Goal: Information Seeking & Learning: Learn about a topic

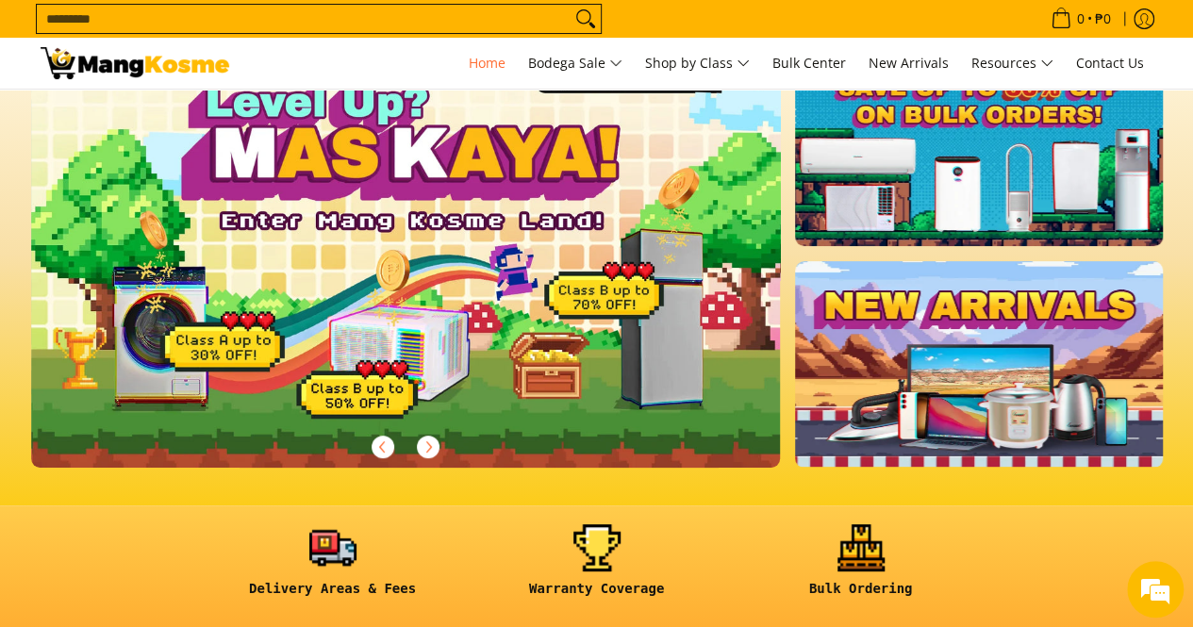
scroll to position [377, 0]
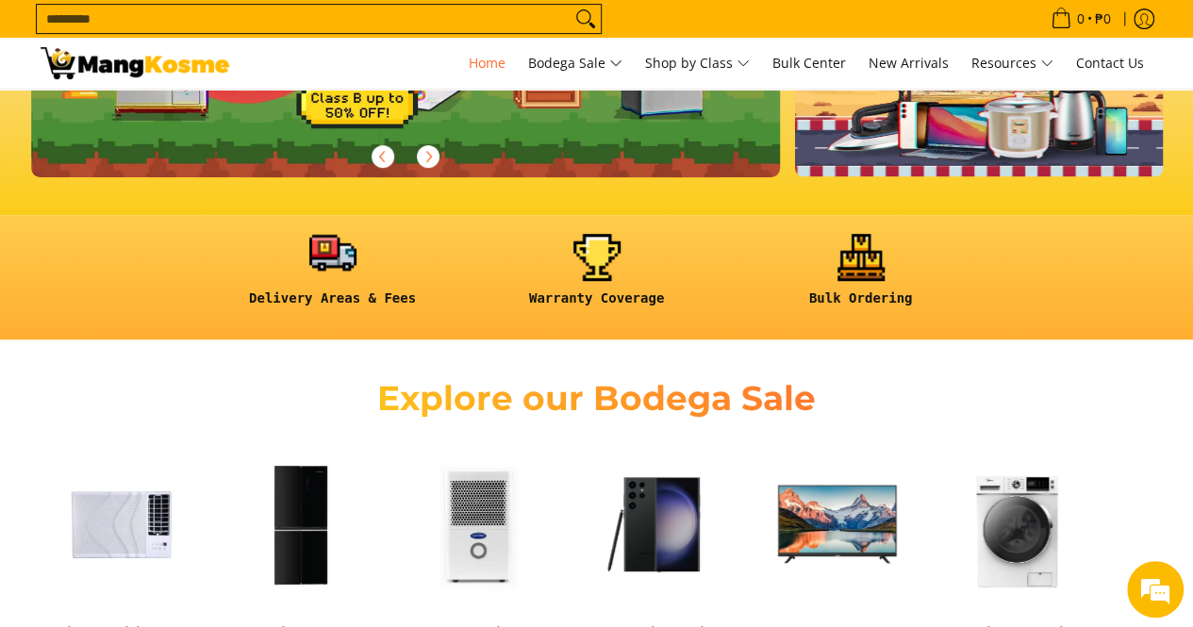
click at [333, 257] on link at bounding box center [332, 278] width 245 height 88
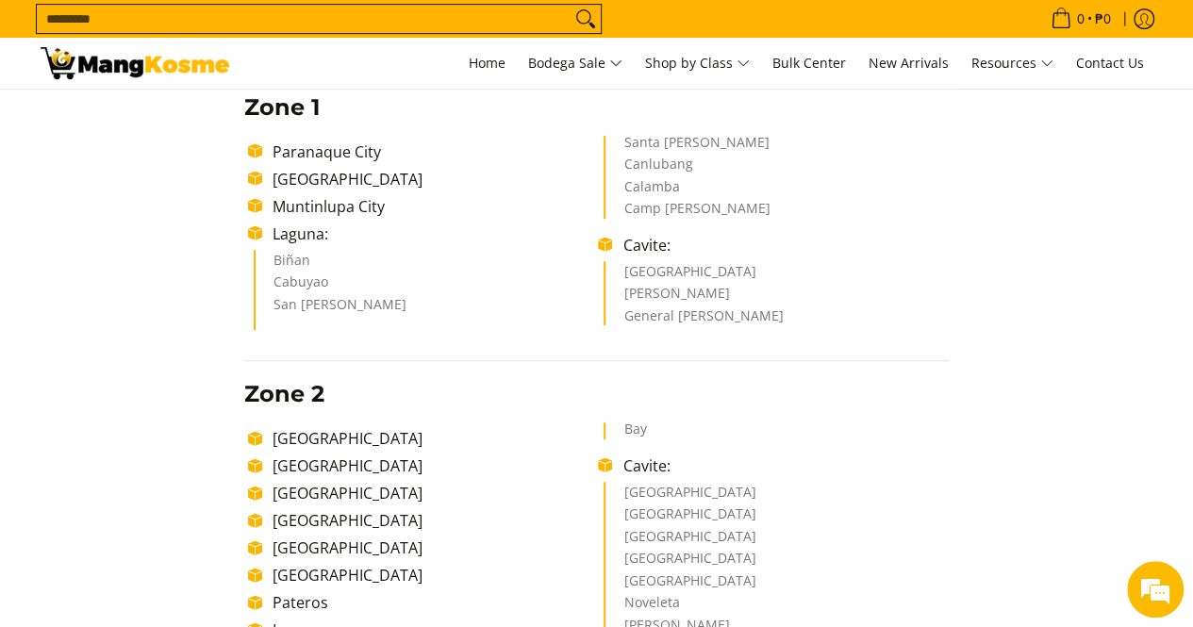
scroll to position [471, 0]
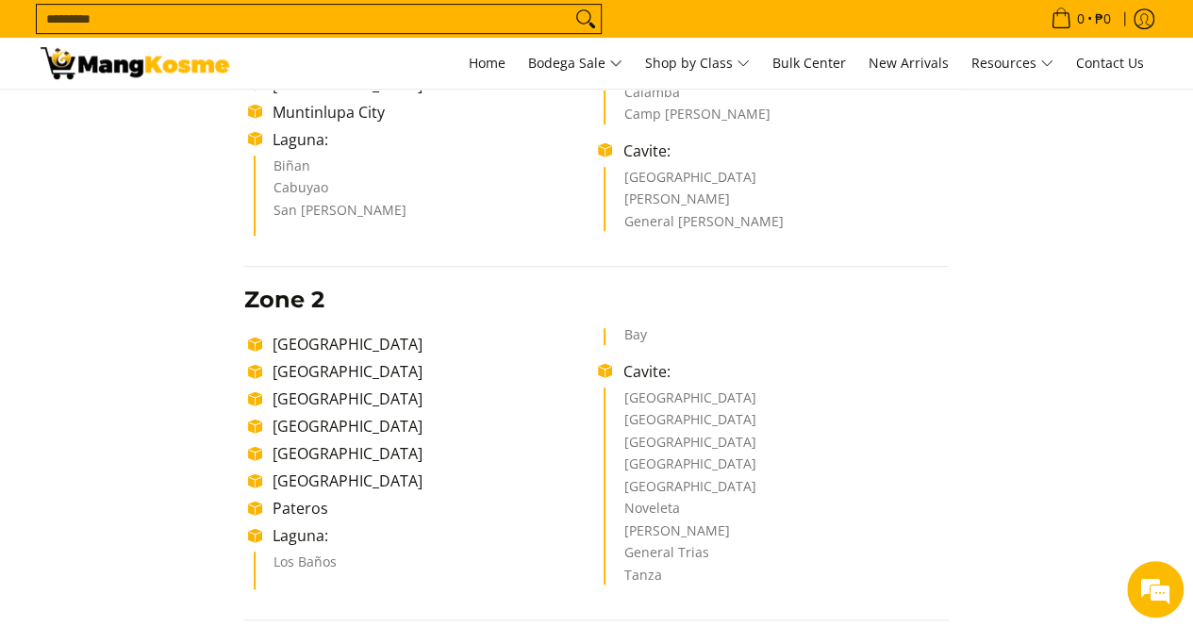
click at [660, 457] on li "Imus City" at bounding box center [776, 468] width 306 height 23
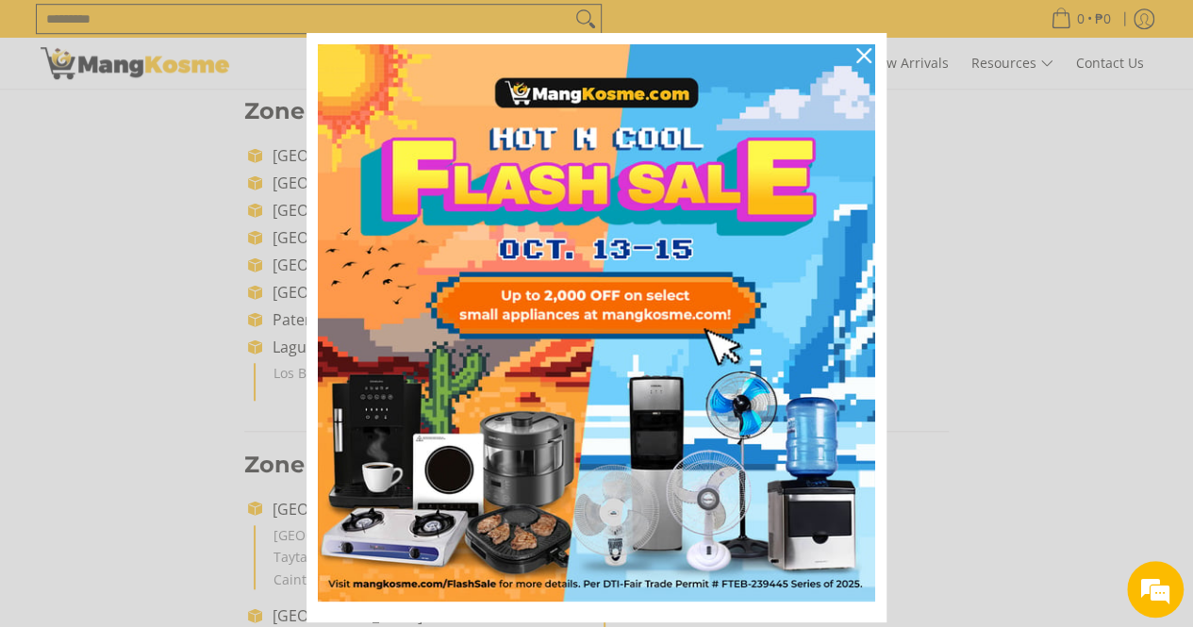
scroll to position [0, 0]
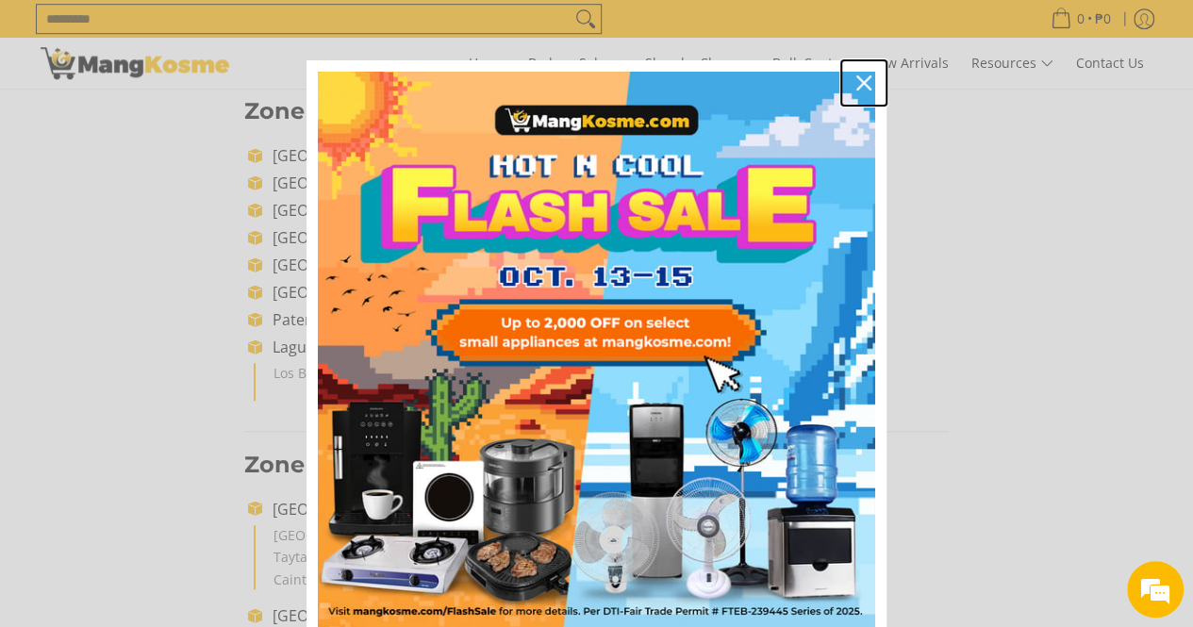
click at [856, 73] on div "Close" at bounding box center [864, 83] width 30 height 30
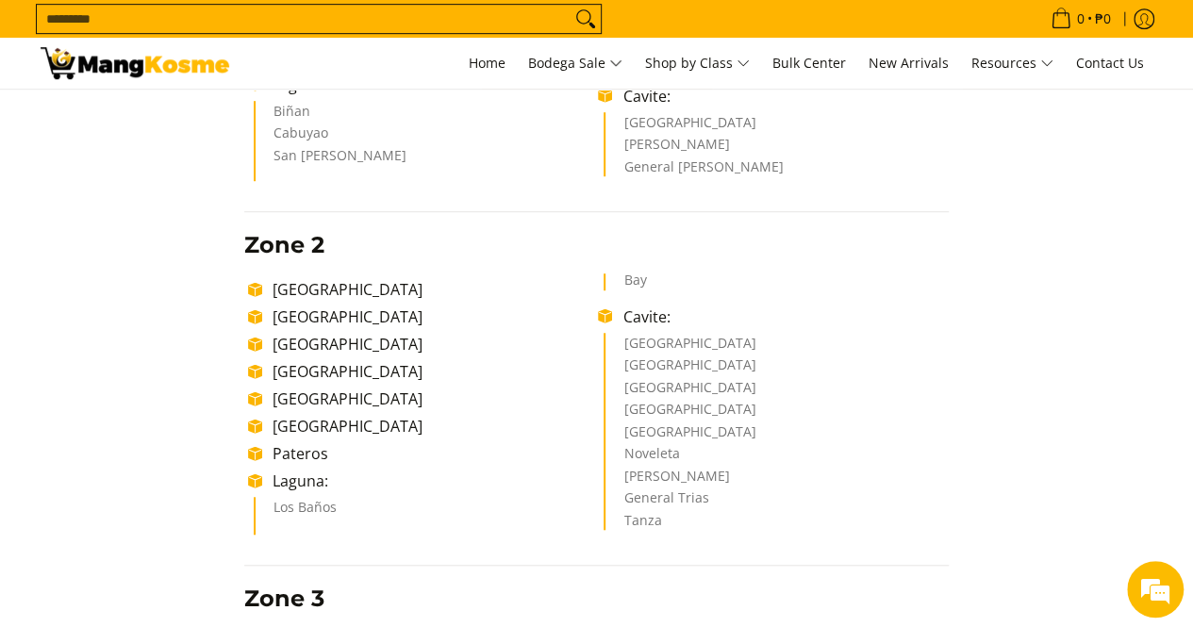
scroll to position [566, 0]
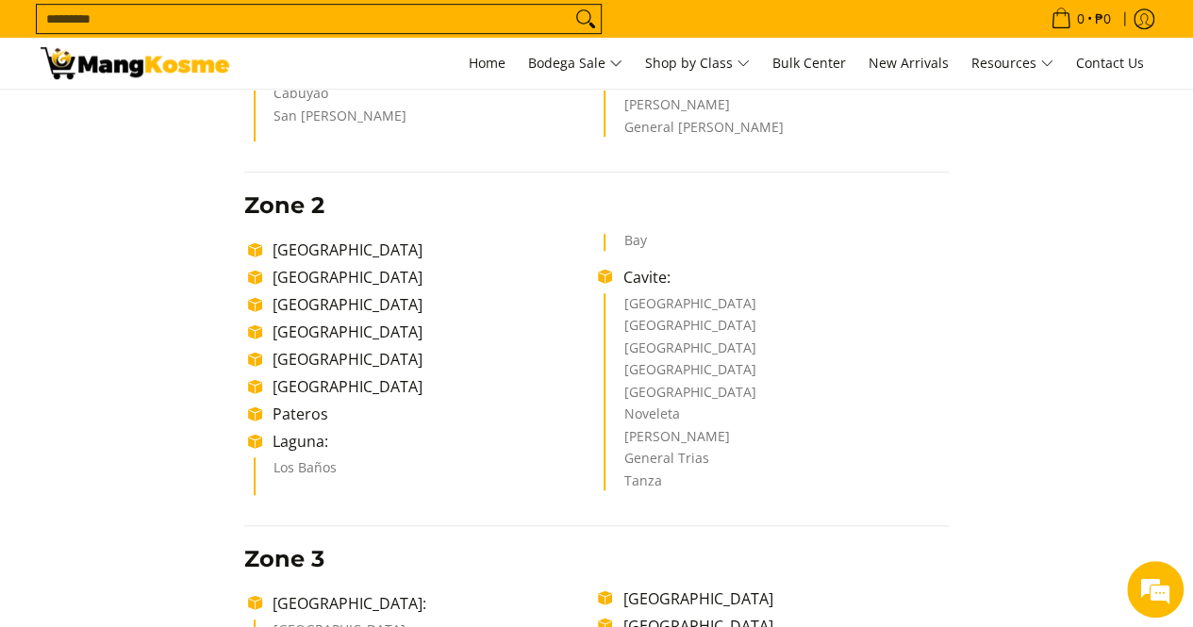
click at [651, 369] on li "Imus City" at bounding box center [776, 374] width 306 height 23
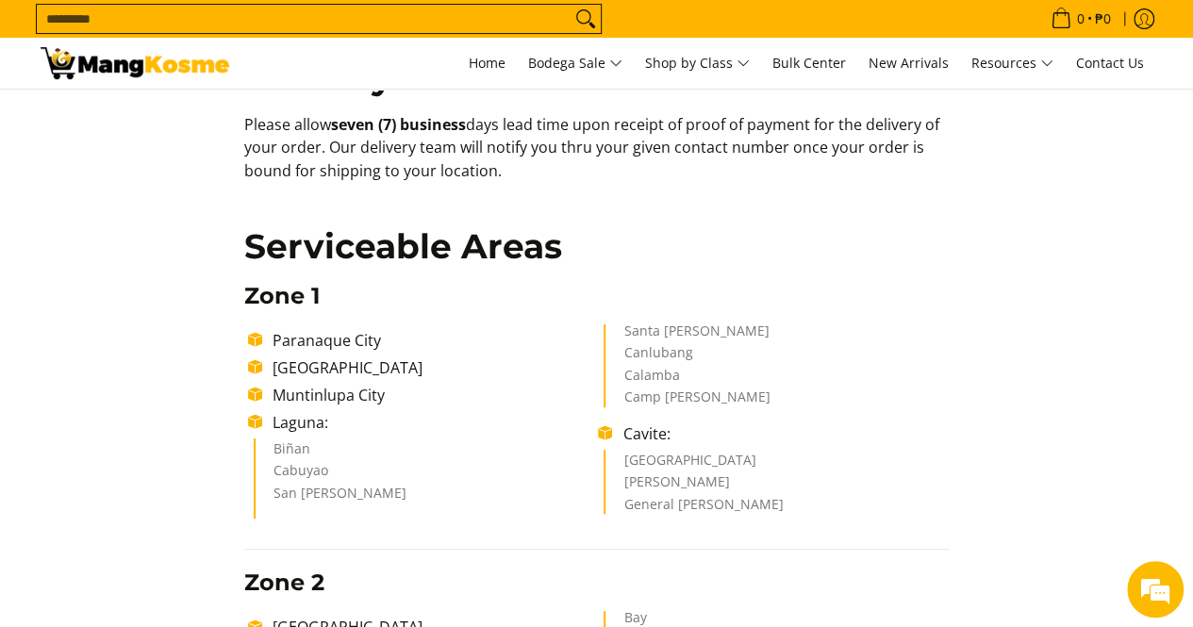
scroll to position [0, 0]
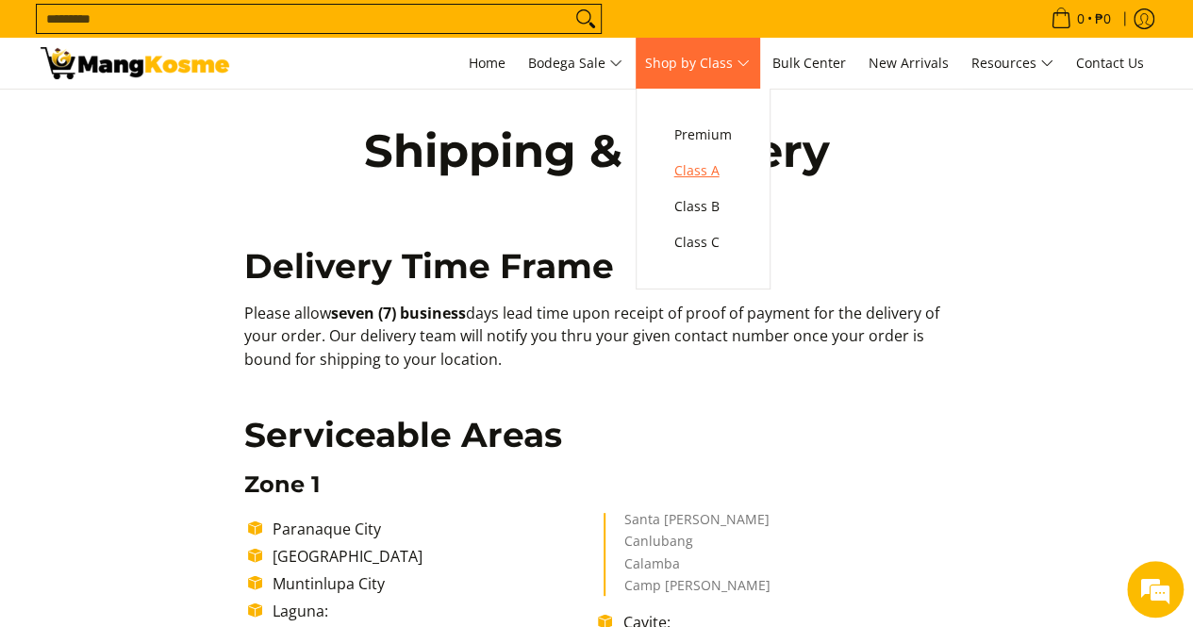
click at [702, 184] on link "Class A" at bounding box center [703, 171] width 76 height 36
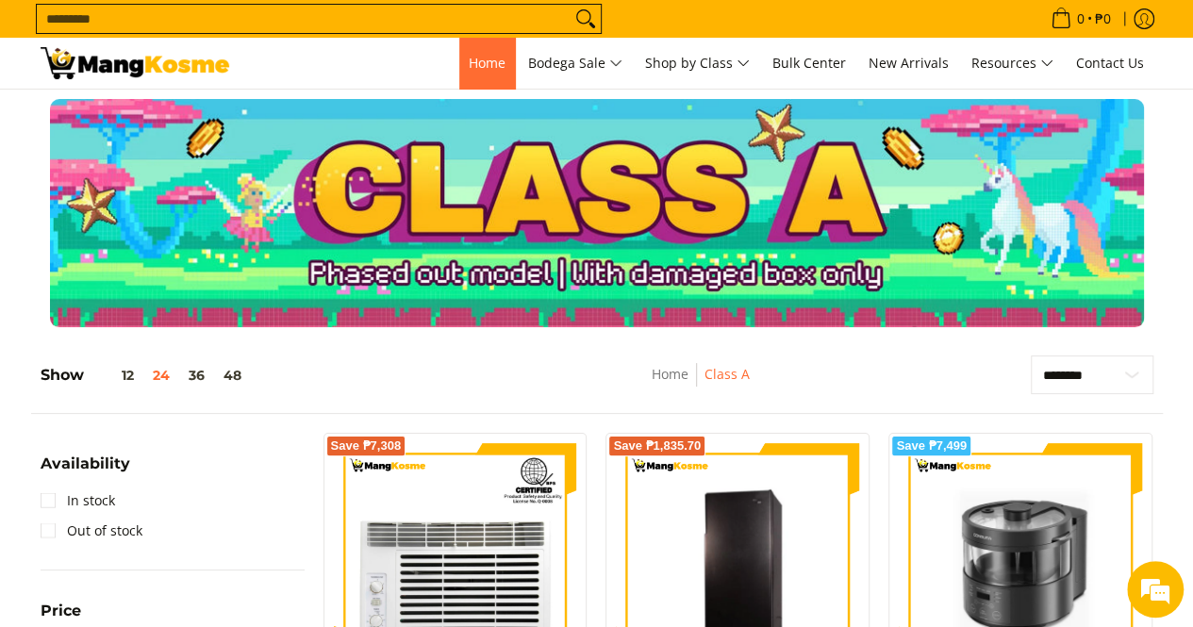
click at [475, 58] on span "Home" at bounding box center [487, 63] width 37 height 18
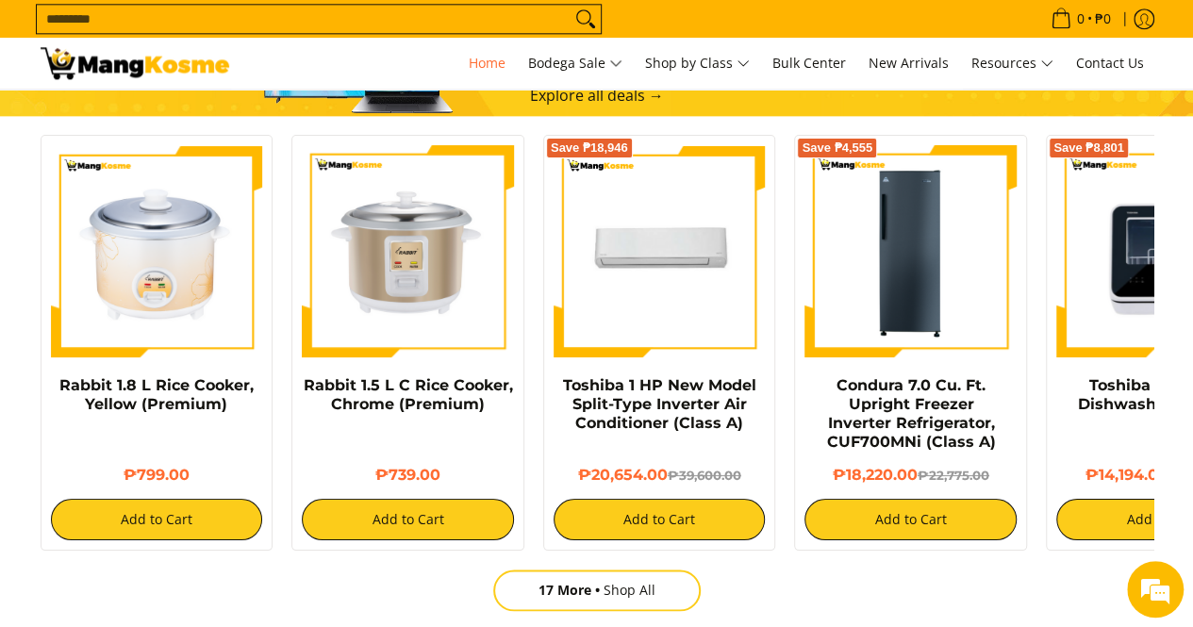
scroll to position [1226, 0]
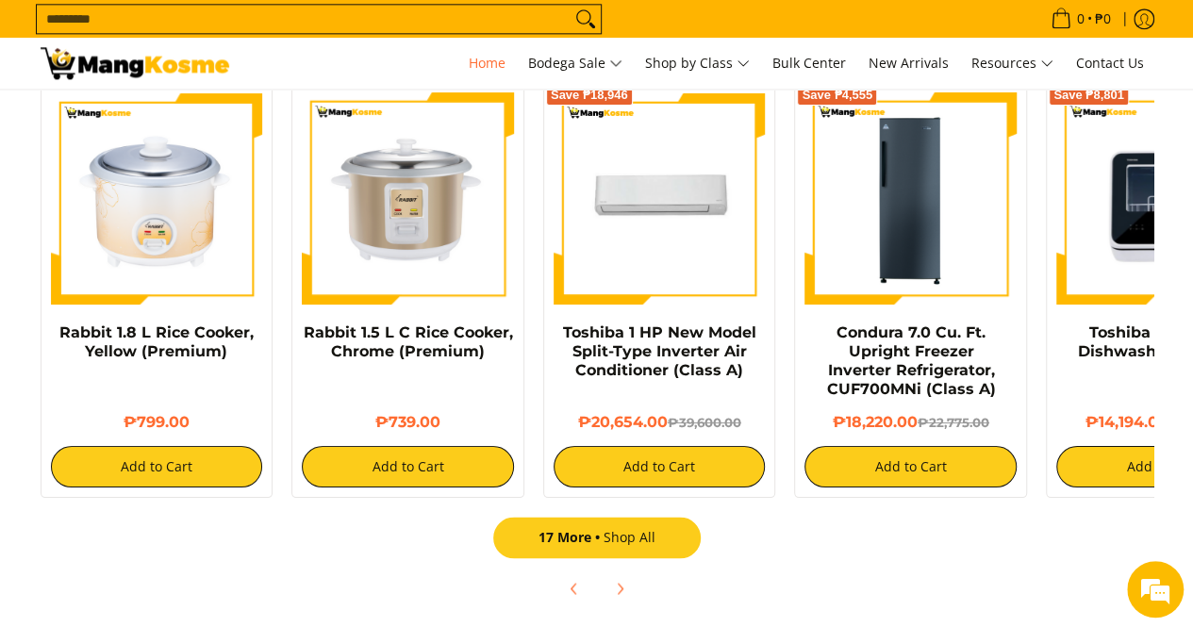
click at [630, 534] on link "17 More Shop All" at bounding box center [596, 537] width 207 height 41
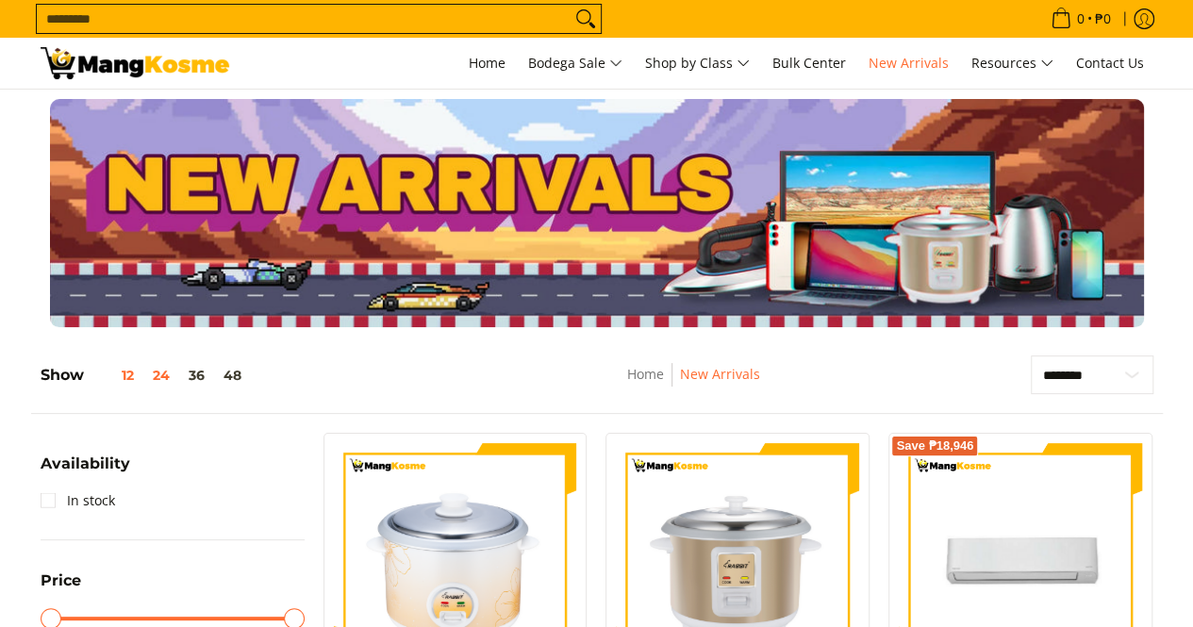
click at [132, 378] on button "12" at bounding box center [113, 375] width 59 height 15
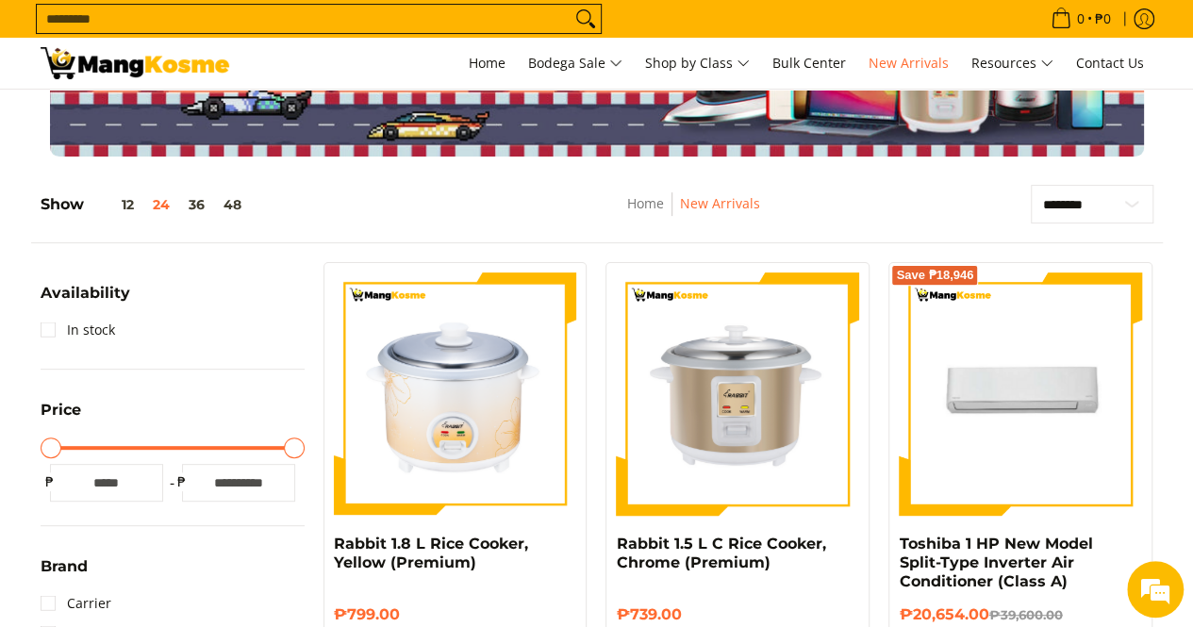
scroll to position [76, 0]
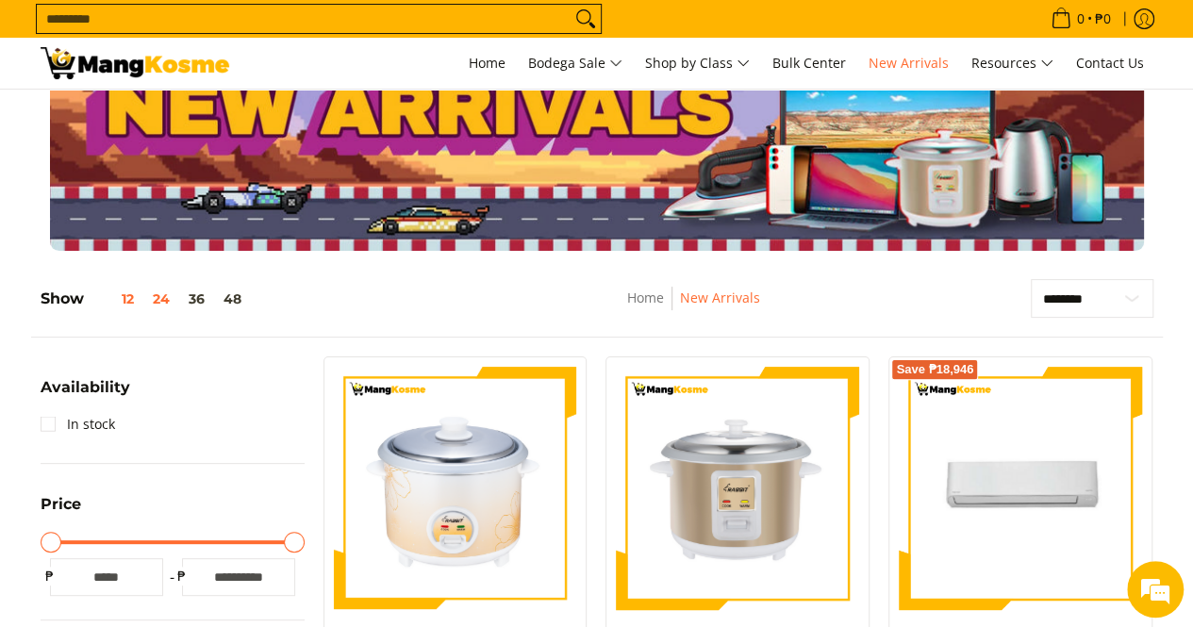
click at [119, 300] on button "12" at bounding box center [113, 298] width 59 height 15
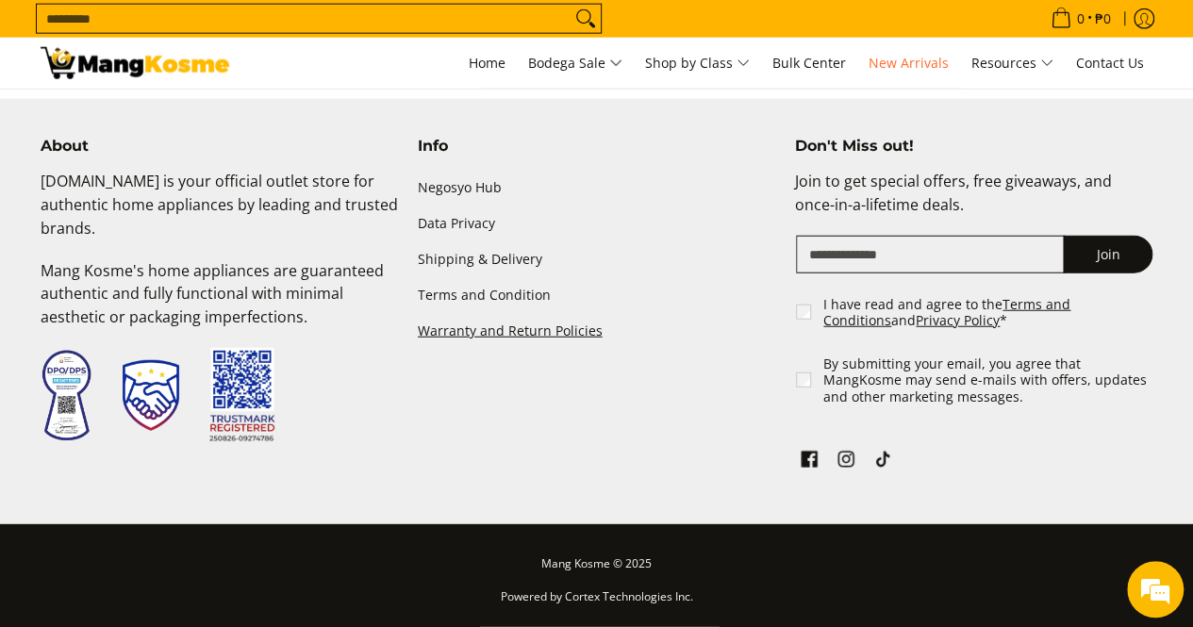
scroll to position [1759, 0]
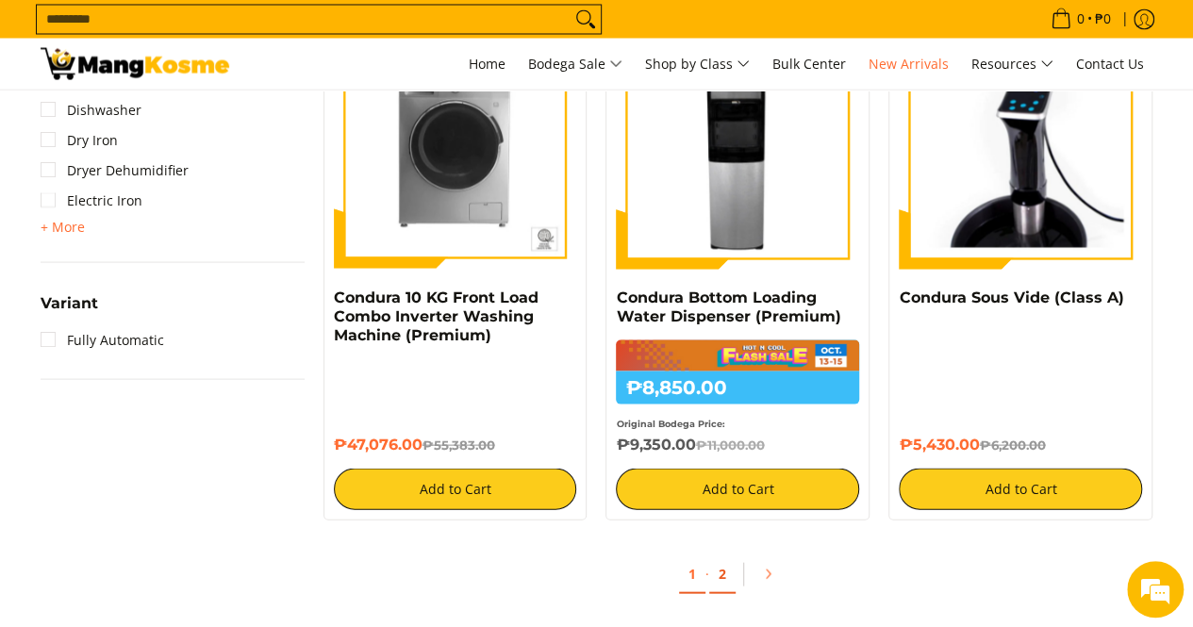
click at [720, 572] on link "2" at bounding box center [722, 573] width 26 height 39
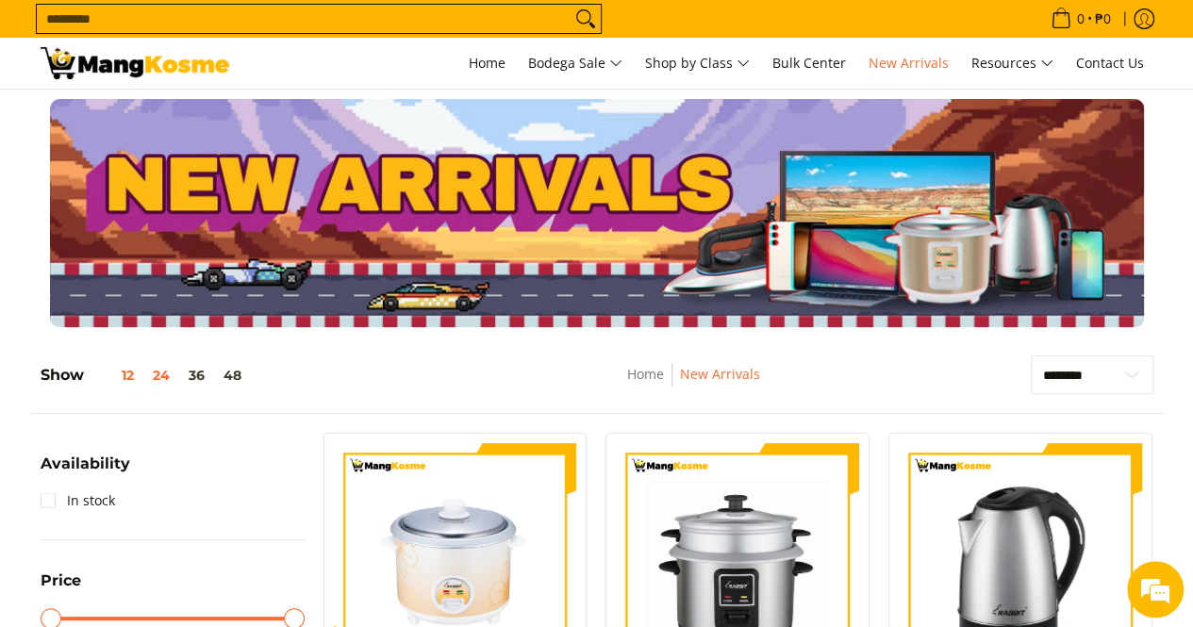
click at [157, 369] on button "24" at bounding box center [161, 375] width 36 height 15
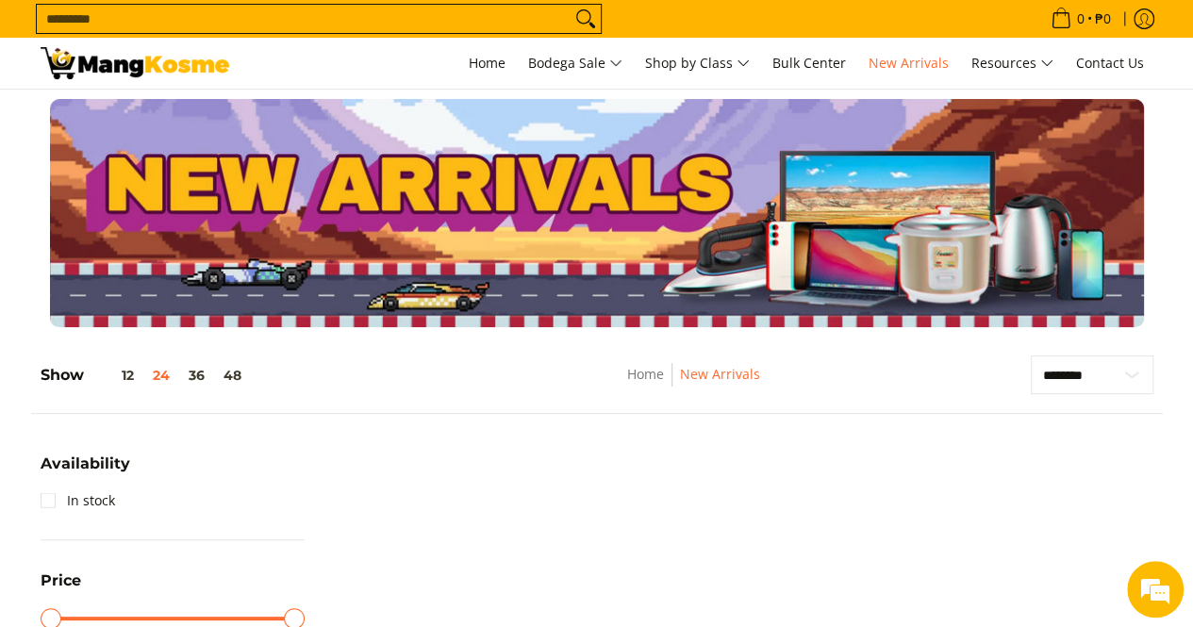
click at [302, 13] on input "Search..." at bounding box center [304, 19] width 534 height 28
type input "*********"
click at [571, 5] on button "Search" at bounding box center [586, 19] width 30 height 28
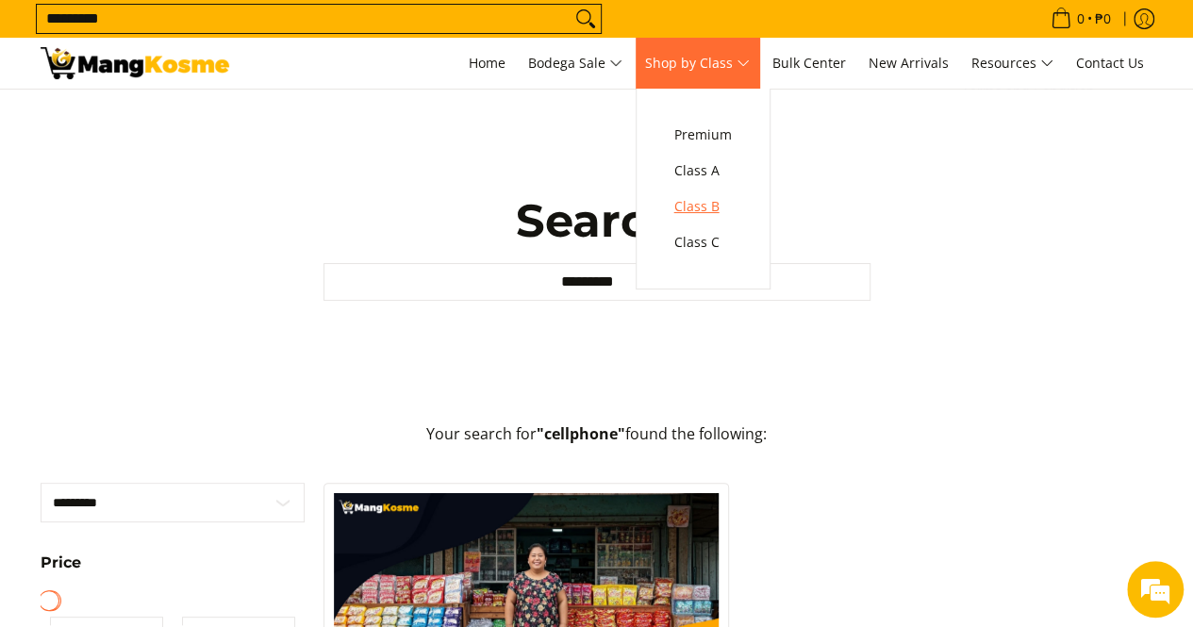
click at [713, 211] on span "Class B" at bounding box center [703, 207] width 58 height 24
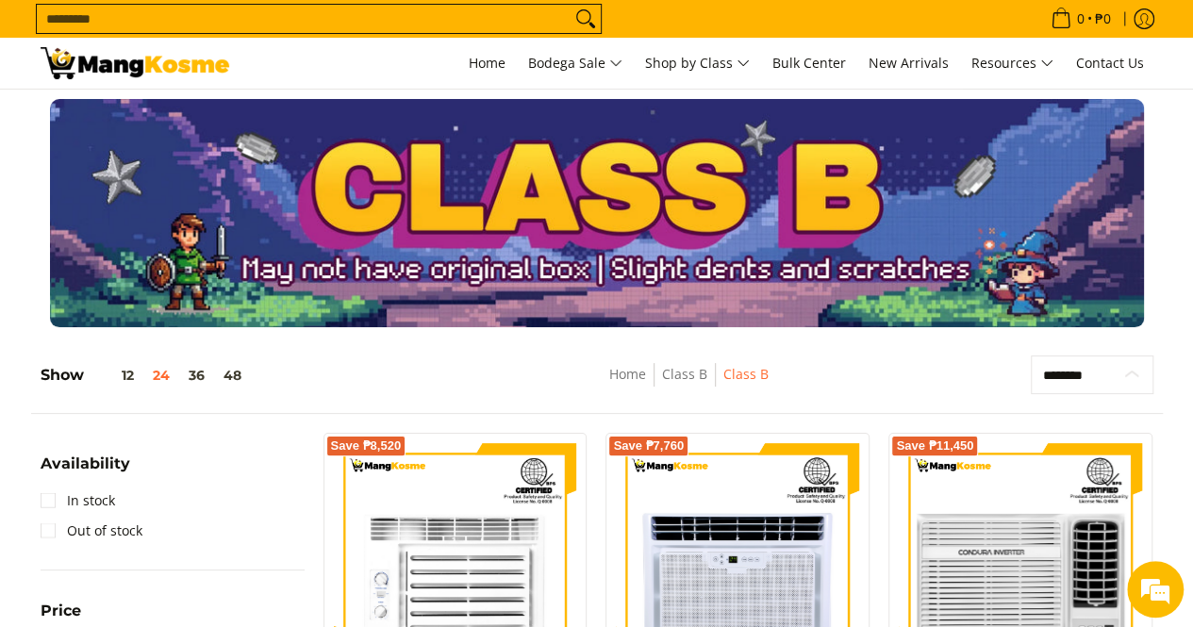
click at [1111, 376] on select "**********" at bounding box center [1092, 375] width 123 height 39
click at [937, 390] on div "**********" at bounding box center [597, 385] width 1132 height 58
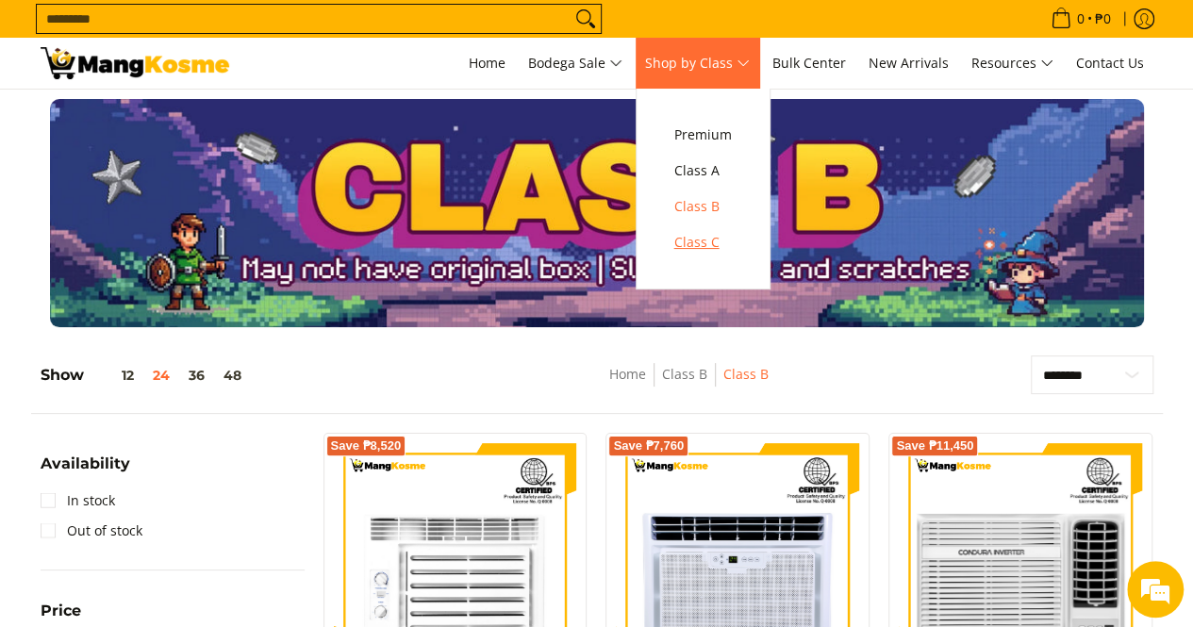
click at [724, 237] on span "Class C" at bounding box center [703, 243] width 58 height 24
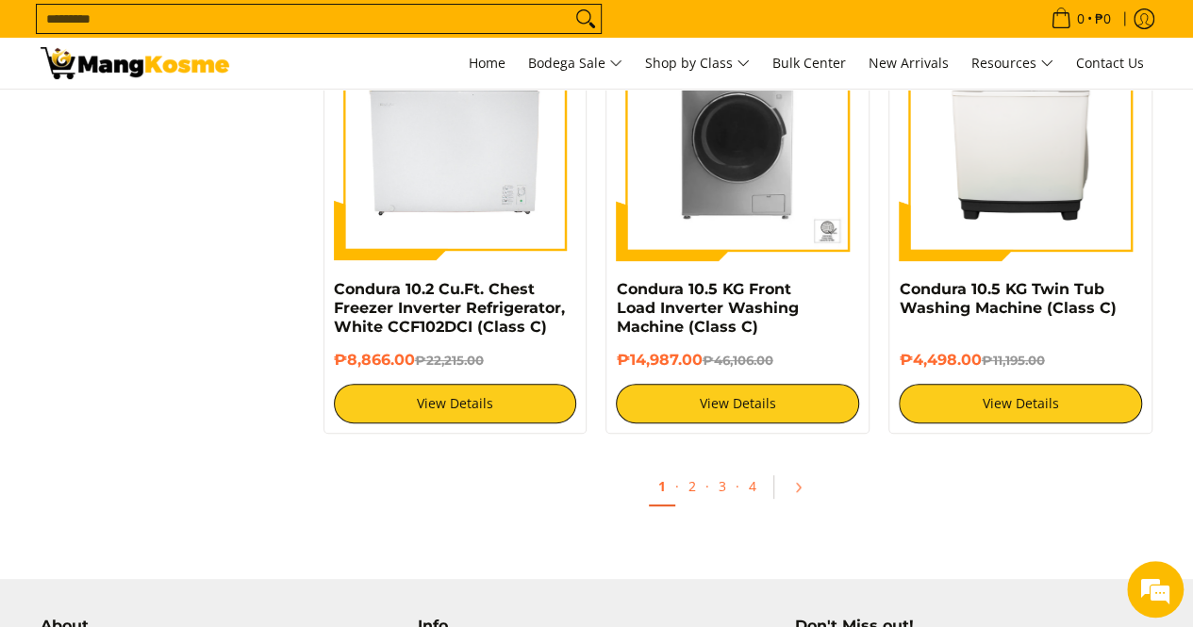
scroll to position [3772, 0]
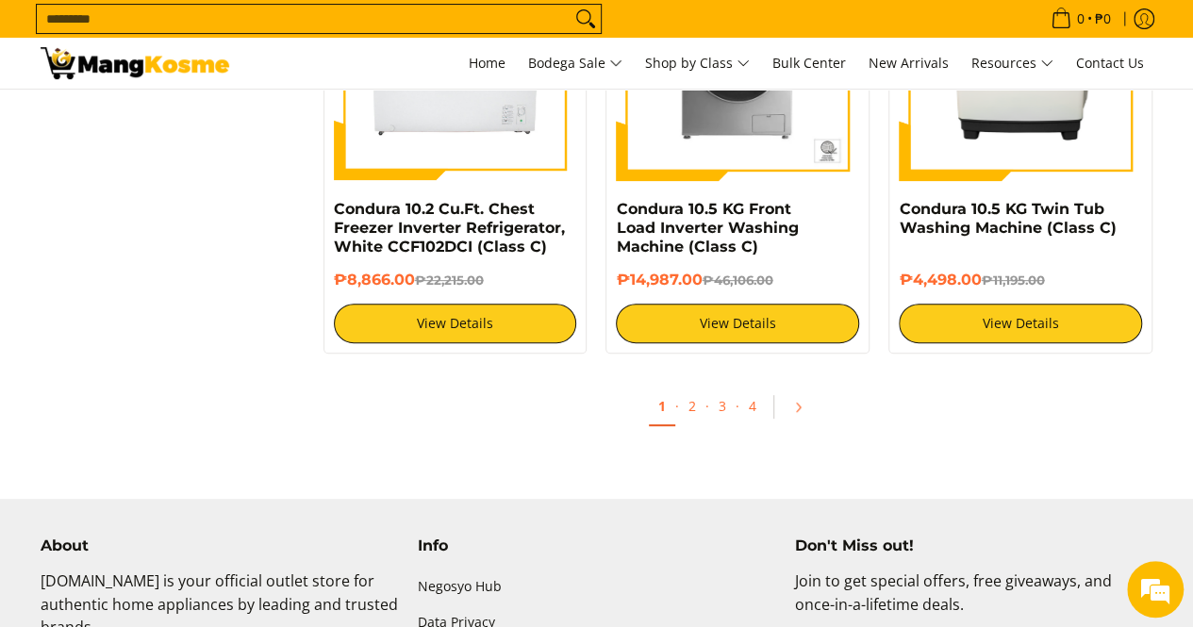
drag, startPoint x: 1117, startPoint y: 478, endPoint x: 1076, endPoint y: 614, distance: 142.0
